Goal: Transaction & Acquisition: Download file/media

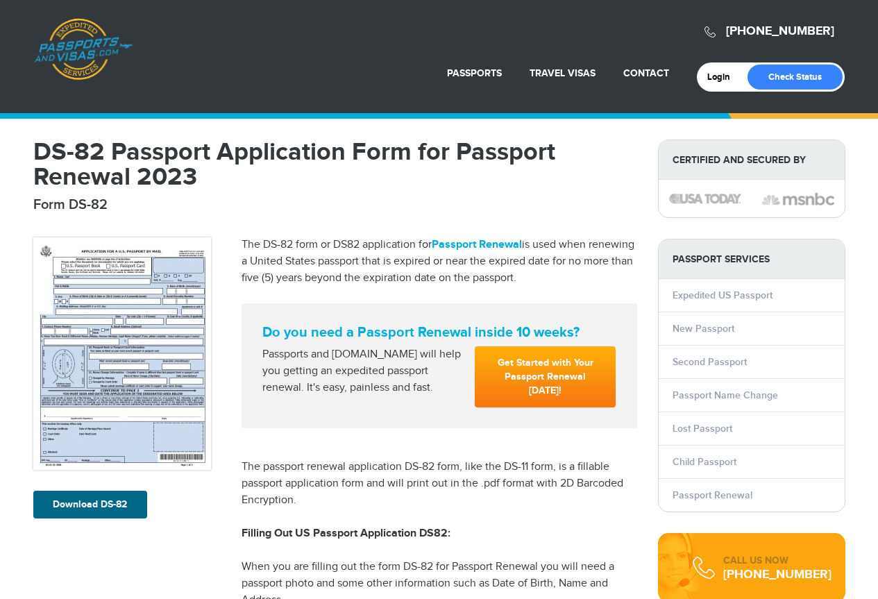
click at [72, 505] on link "Download DS-82" at bounding box center [90, 505] width 114 height 28
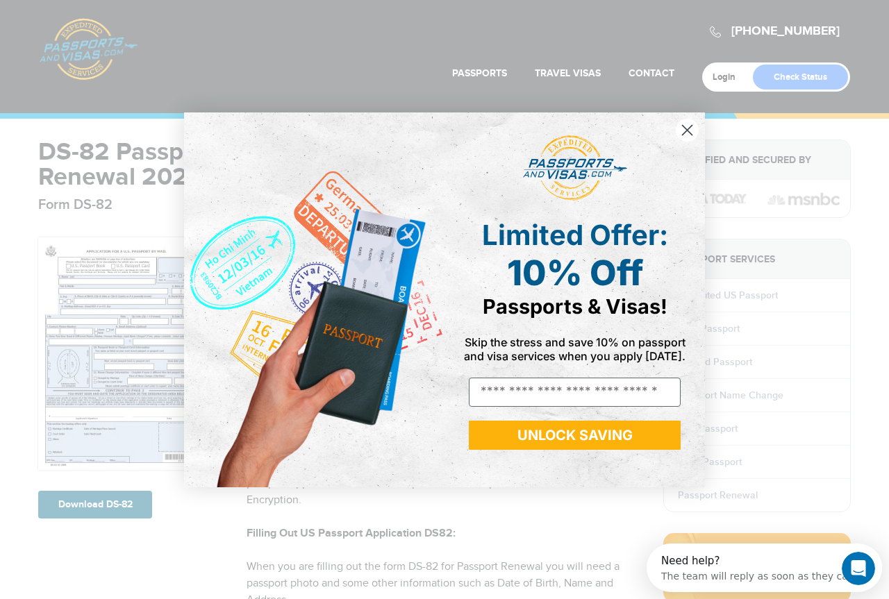
click at [685, 120] on circle "Close dialog" at bounding box center [686, 129] width 23 height 23
